Goal: Task Accomplishment & Management: Manage account settings

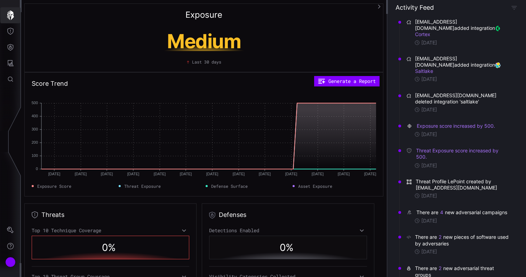
click at [8, 17] on icon "button" at bounding box center [10, 15] width 7 height 10
click at [10, 249] on icon "Help" at bounding box center [10, 246] width 7 height 7
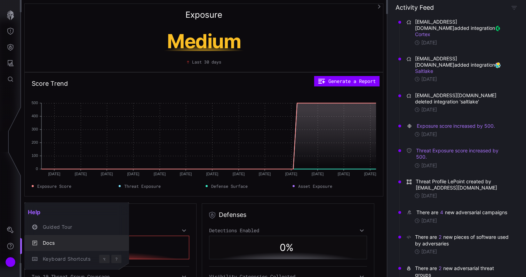
click at [52, 246] on div "Docs" at bounding box center [80, 243] width 82 height 9
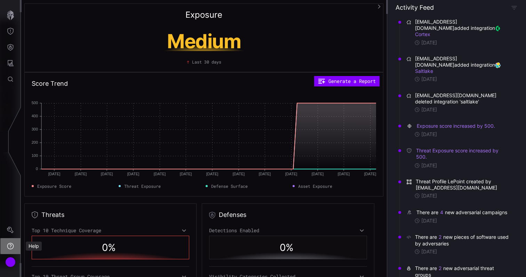
click at [10, 247] on icon "Help" at bounding box center [10, 246] width 7 height 7
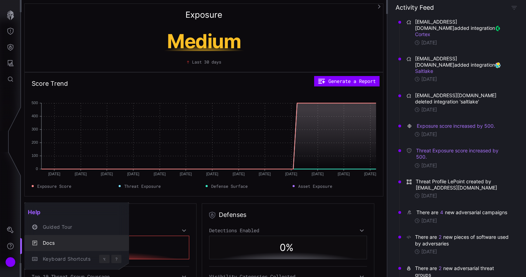
click at [49, 244] on div "Docs" at bounding box center [80, 243] width 82 height 9
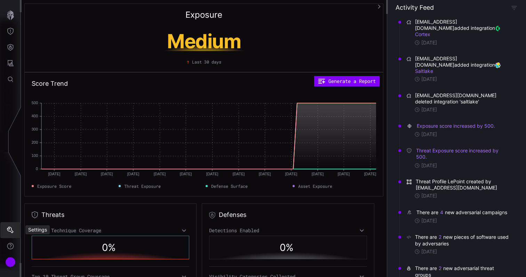
click at [8, 227] on button "Settings" at bounding box center [10, 231] width 20 height 16
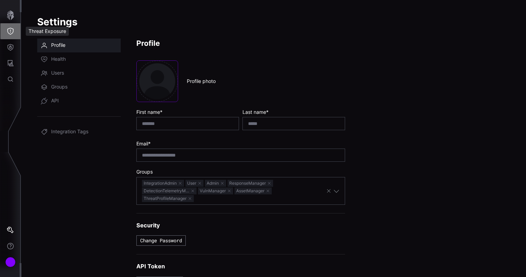
click at [11, 34] on icon "Threat Exposure" at bounding box center [10, 31] width 6 height 7
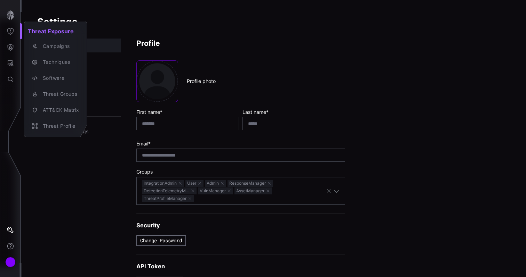
click at [11, 46] on div at bounding box center [263, 138] width 526 height 277
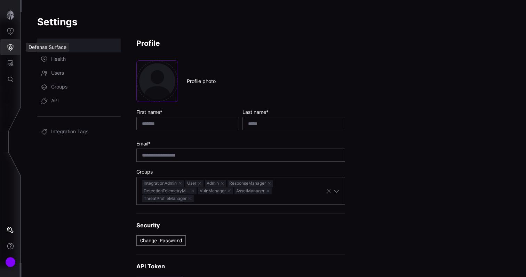
click at [11, 46] on icon "Defense Surface" at bounding box center [10, 47] width 7 height 7
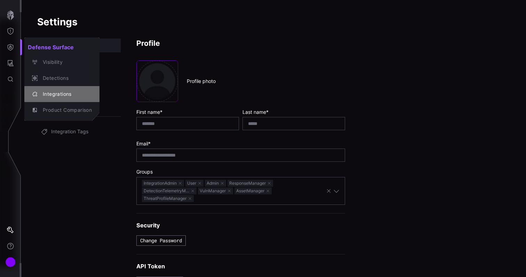
click at [42, 98] on div "Integrations" at bounding box center [65, 94] width 52 height 9
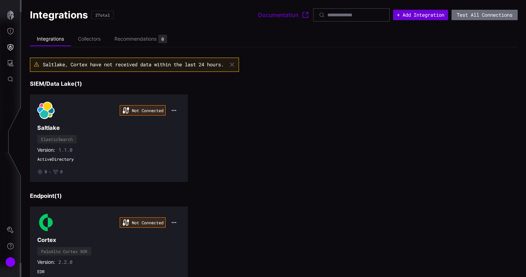
click at [411, 19] on button "+ Add Integration" at bounding box center [420, 15] width 55 height 10
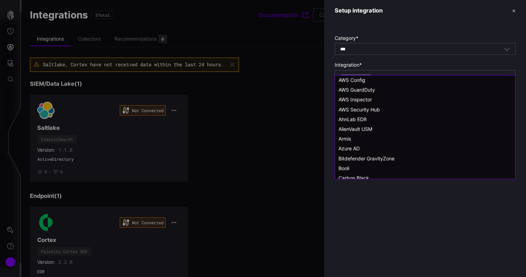
click at [384, 78] on body "Integrations 2 Total Documentation + Add Integration Test All Connections Integ…" at bounding box center [263, 138] width 526 height 277
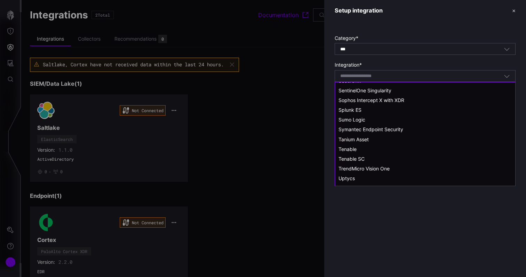
scroll to position [573, 0]
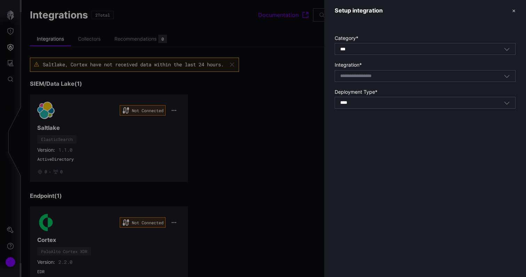
click at [282, 146] on div at bounding box center [263, 138] width 526 height 277
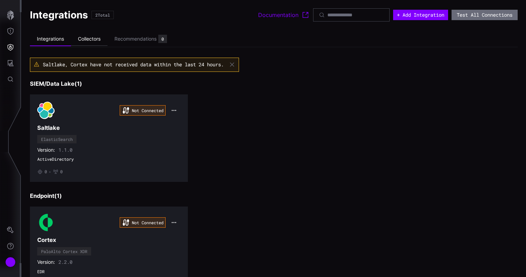
click at [99, 38] on li "Collectors" at bounding box center [89, 39] width 37 height 14
